Goal: Check status: Check status

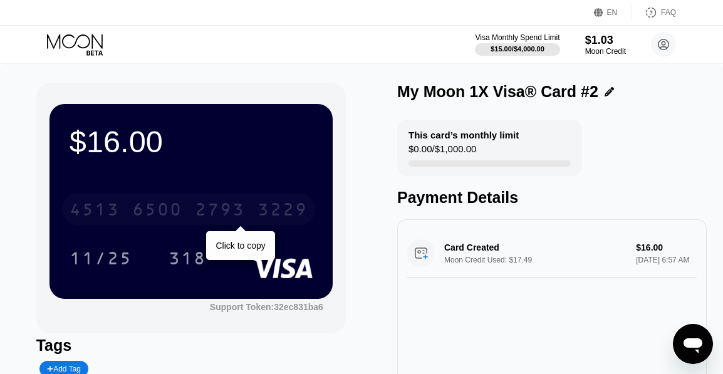
click at [209, 207] on div "2793" at bounding box center [220, 211] width 50 height 20
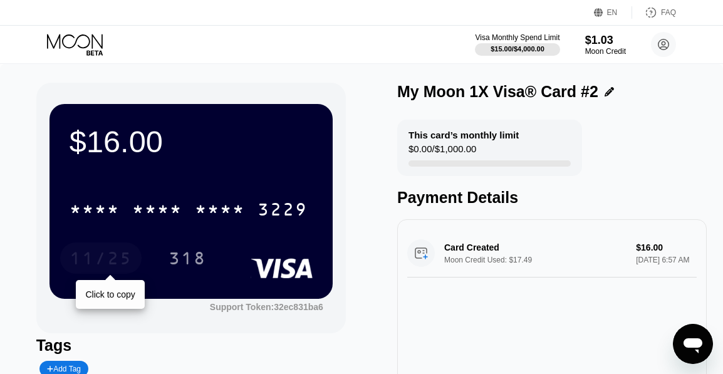
click at [103, 254] on div "11/25" at bounding box center [101, 260] width 63 height 20
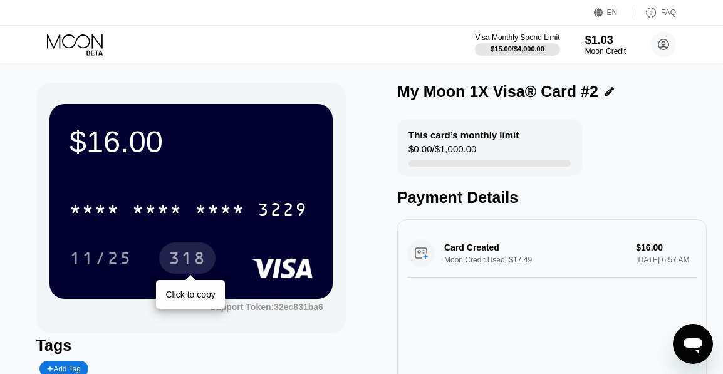
click at [172, 254] on div "318" at bounding box center [188, 260] width 38 height 20
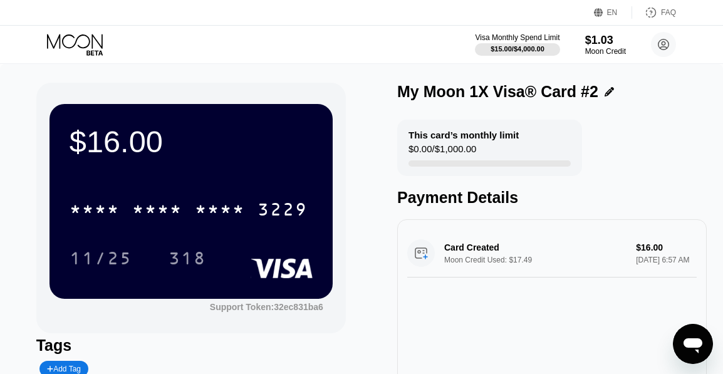
click at [254, 209] on div "* * * * * * * * * * * * 3229" at bounding box center [188, 209] width 253 height 31
click at [227, 211] on div "* * * *" at bounding box center [220, 211] width 50 height 20
click at [246, 211] on div "* * * * * * * * * * * * 3229" at bounding box center [188, 209] width 253 height 31
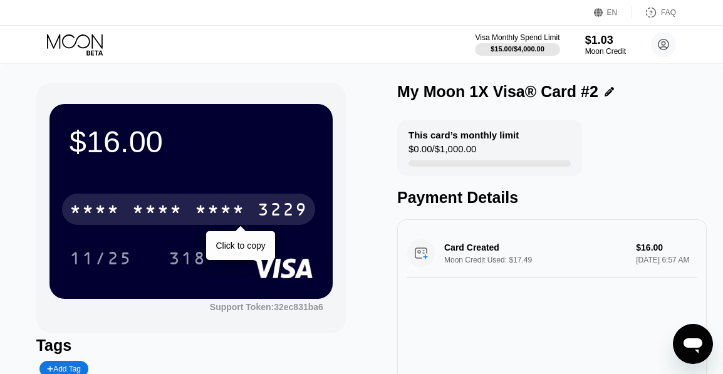
click at [246, 211] on div "* * * * * * * * * * * * 3229" at bounding box center [188, 209] width 253 height 31
click at [242, 250] on div "11/25 318" at bounding box center [191, 258] width 243 height 31
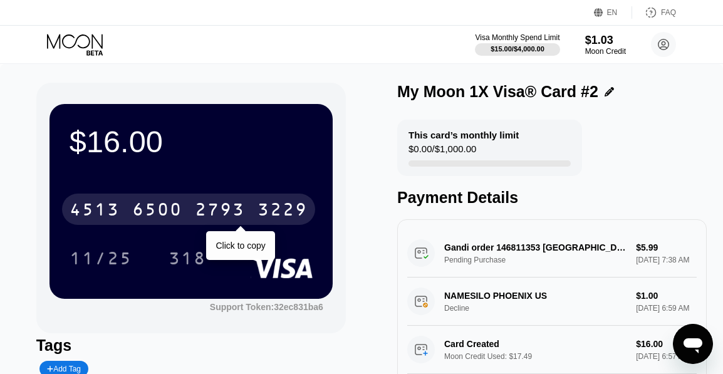
click at [268, 212] on div "3229" at bounding box center [283, 211] width 50 height 20
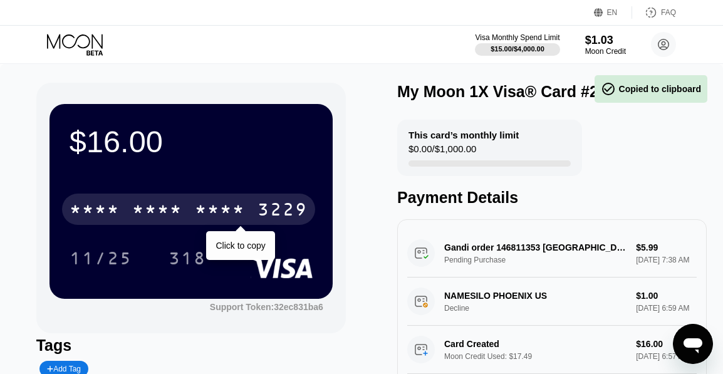
click at [202, 210] on div "* * * *" at bounding box center [220, 211] width 50 height 20
